Goal: Find specific page/section: Find specific page/section

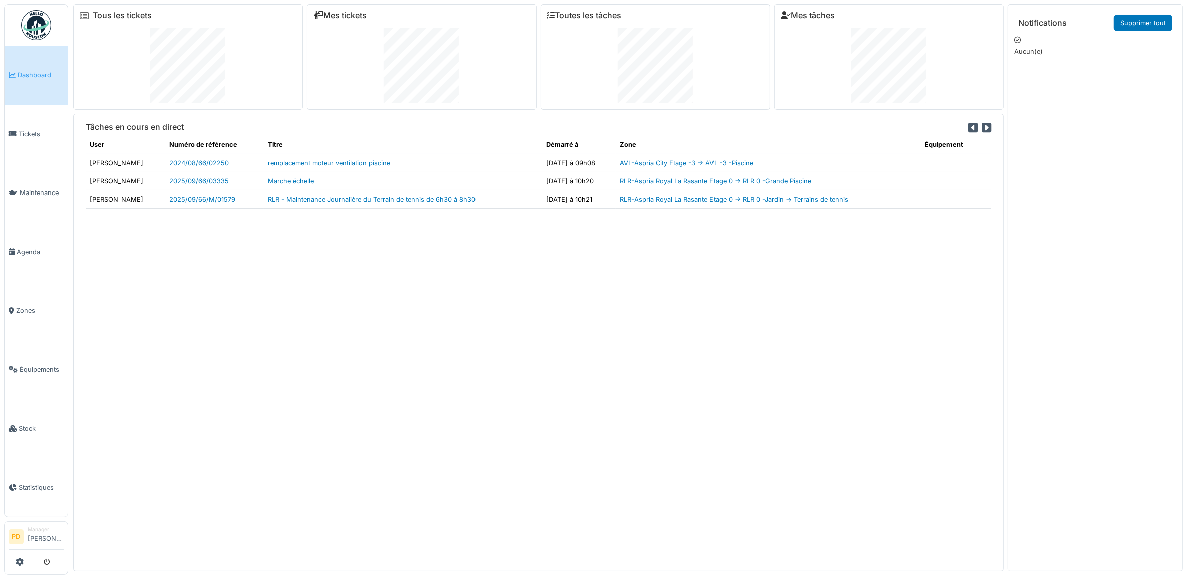
click at [35, 75] on span "Dashboard" at bounding box center [41, 75] width 46 height 10
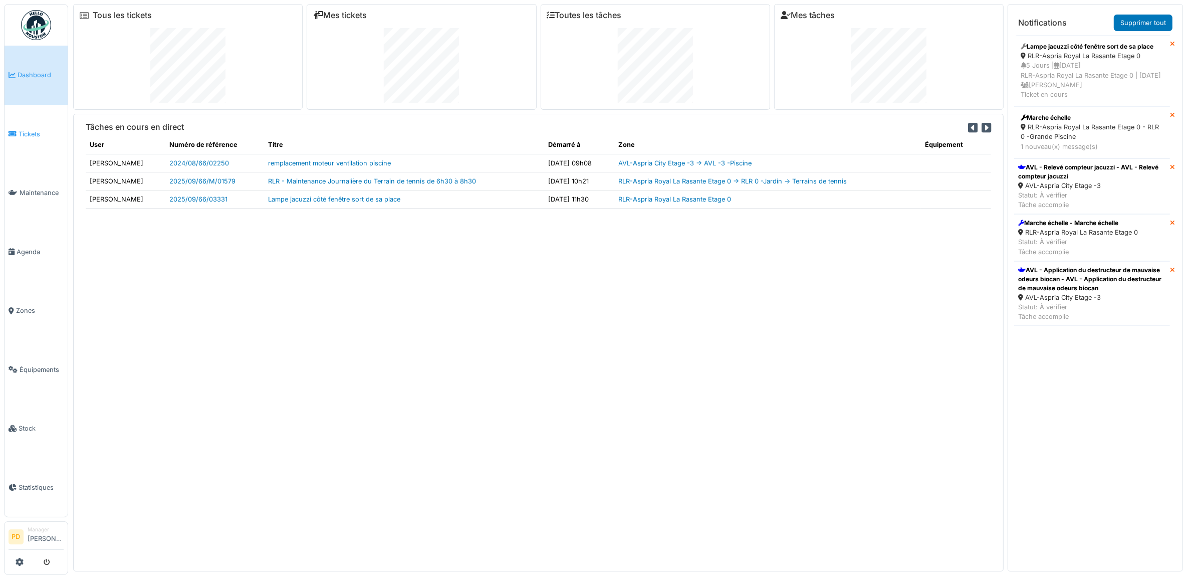
click at [29, 129] on span "Tickets" at bounding box center [41, 134] width 45 height 10
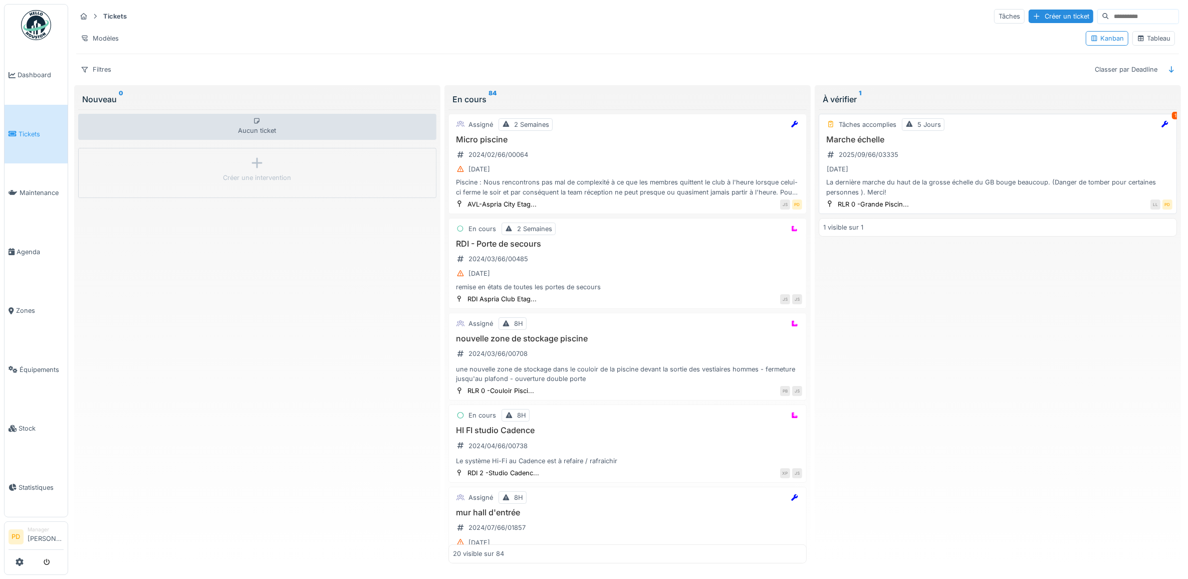
click at [1007, 169] on div "[DATE]" at bounding box center [997, 169] width 349 height 13
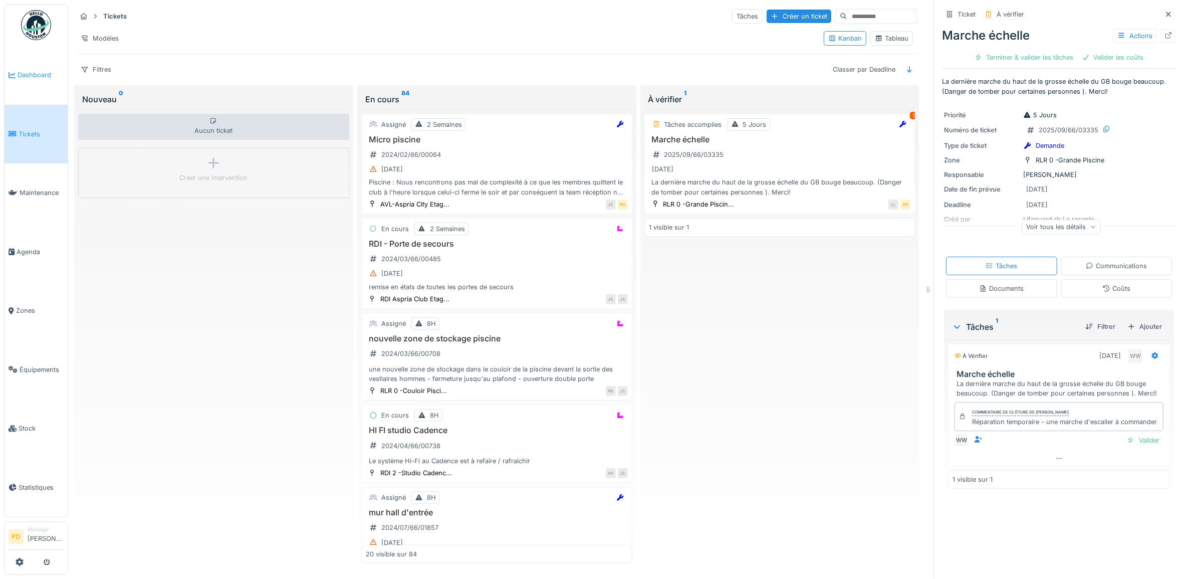
click at [34, 70] on span "Dashboard" at bounding box center [41, 75] width 46 height 10
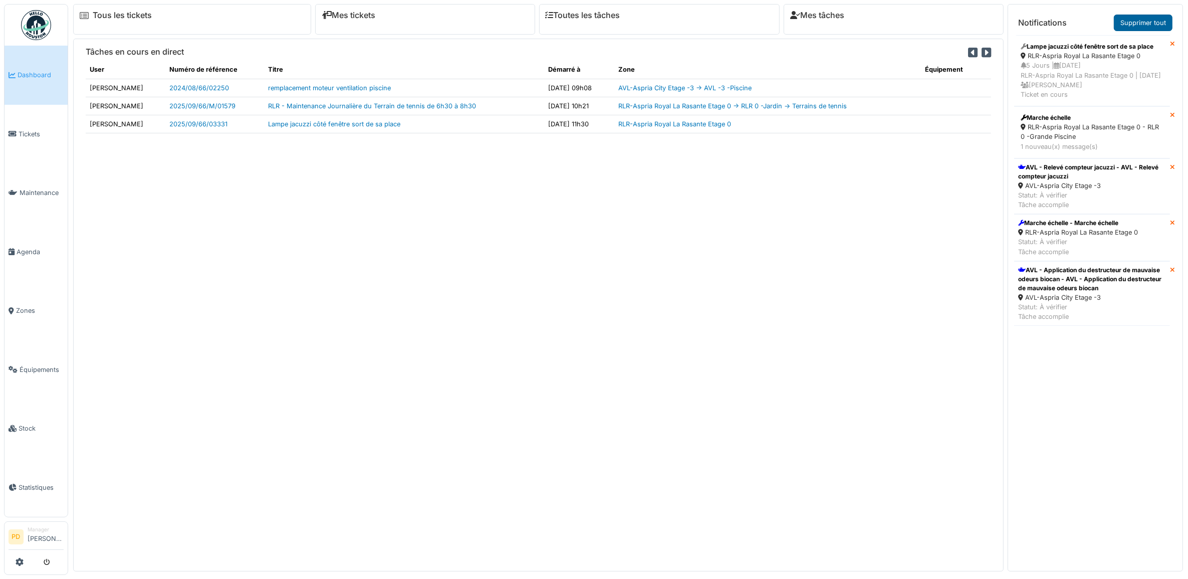
click at [1131, 18] on link "Supprimer tout" at bounding box center [1143, 23] width 59 height 17
click at [1148, 24] on link "Supprimer tout" at bounding box center [1143, 23] width 59 height 17
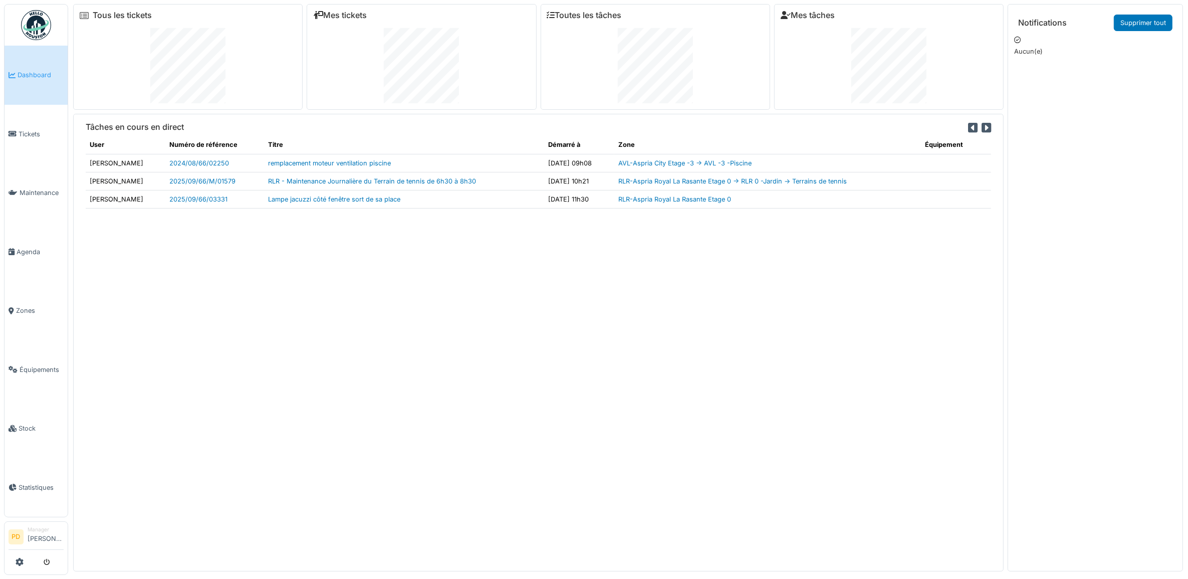
click at [33, 68] on link "Dashboard" at bounding box center [36, 75] width 63 height 59
